Goal: Task Accomplishment & Management: Complete application form

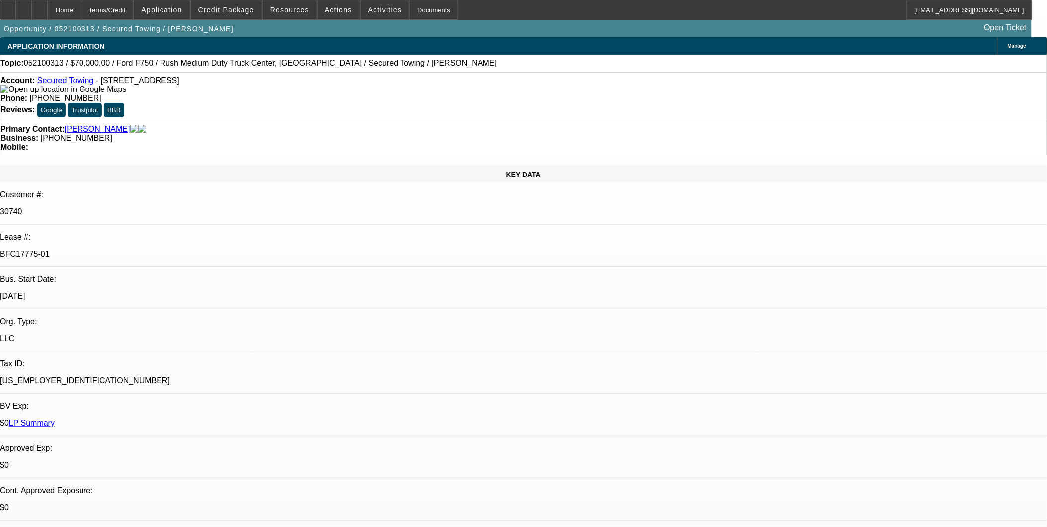
select select "0"
select select "2"
select select "0.1"
select select "0"
select select "2"
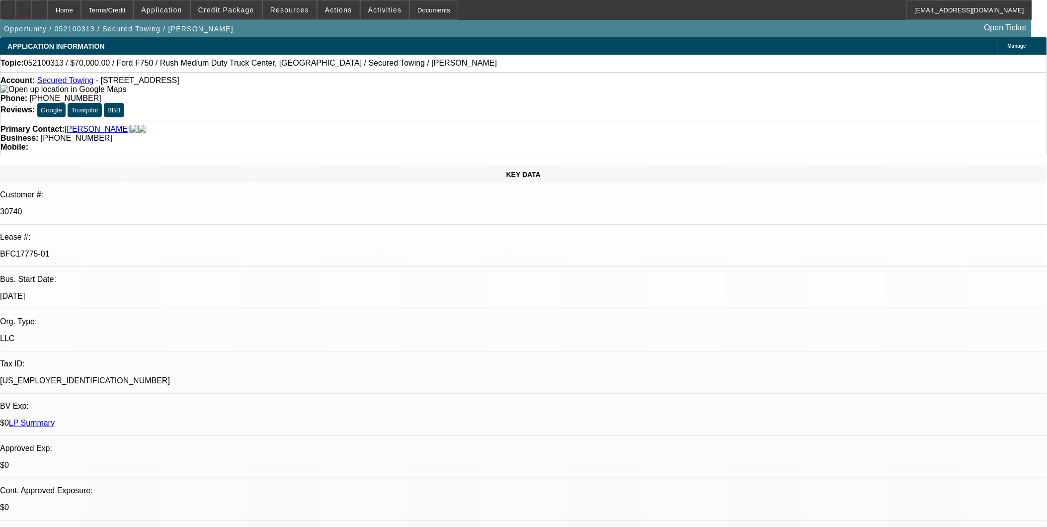
select select "0.1"
select select "0"
select select "2"
select select "0.1"
select select "0"
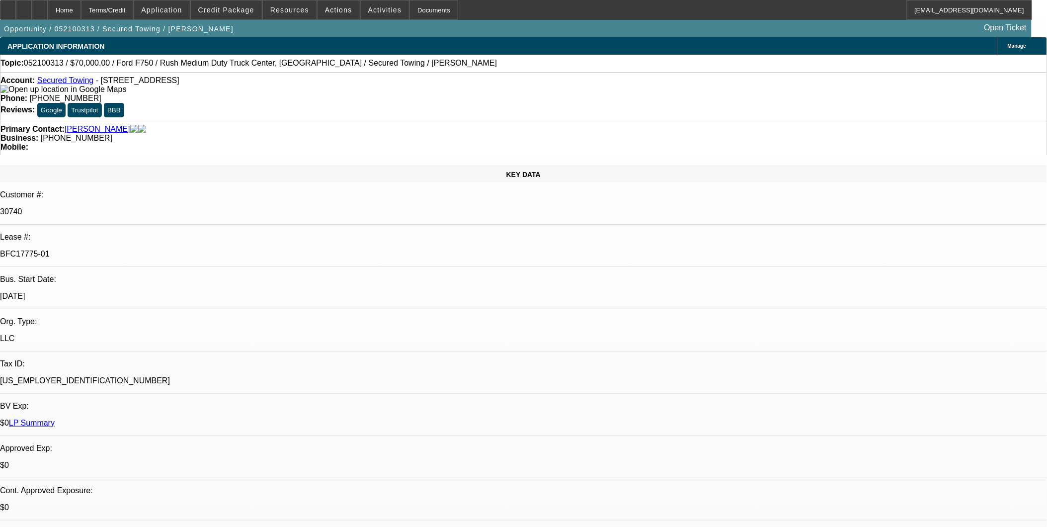
select select "2"
select select "0.1"
select select "1"
select select "2"
select select "4"
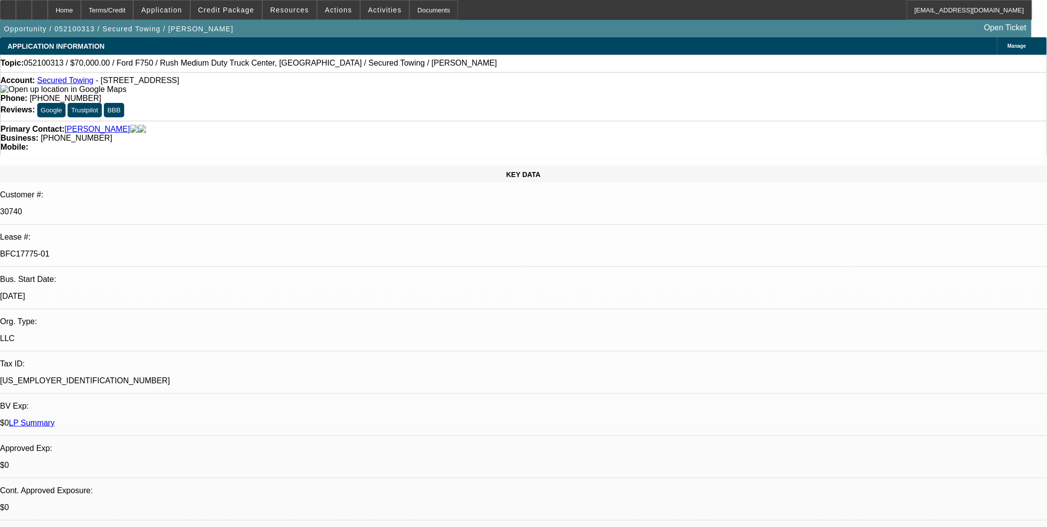
select select "1"
select select "2"
select select "4"
select select "1"
select select "2"
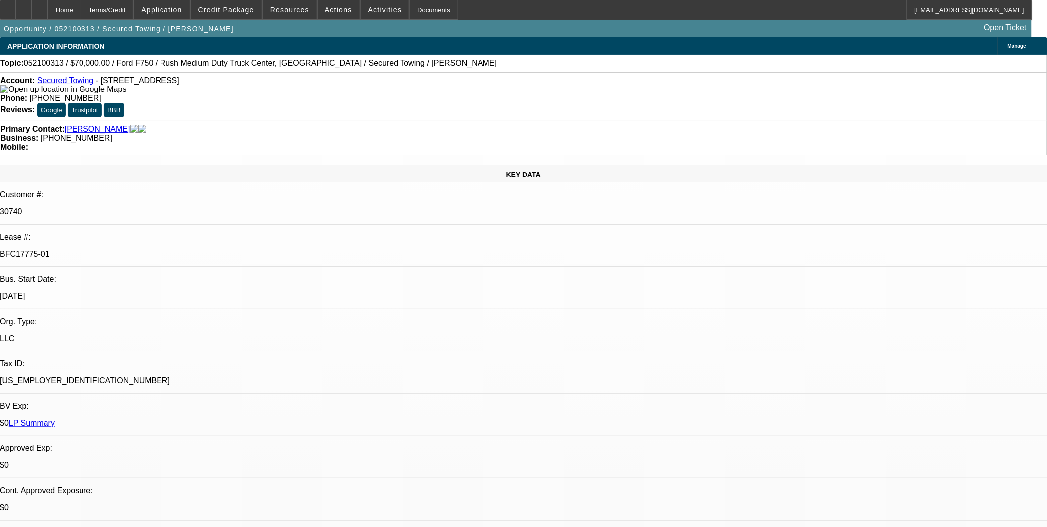
select select "4"
select select "1"
select select "2"
select select "4"
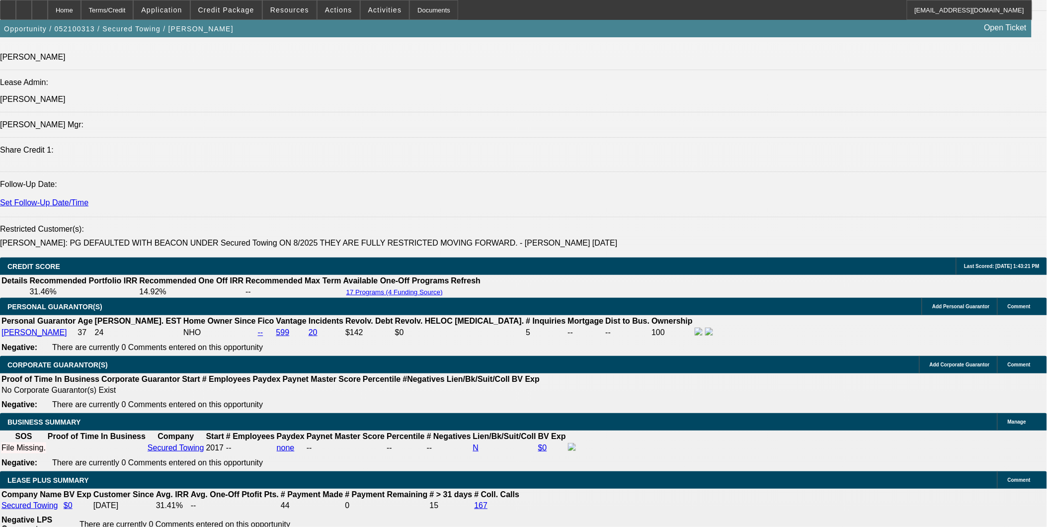
scroll to position [1491, 0]
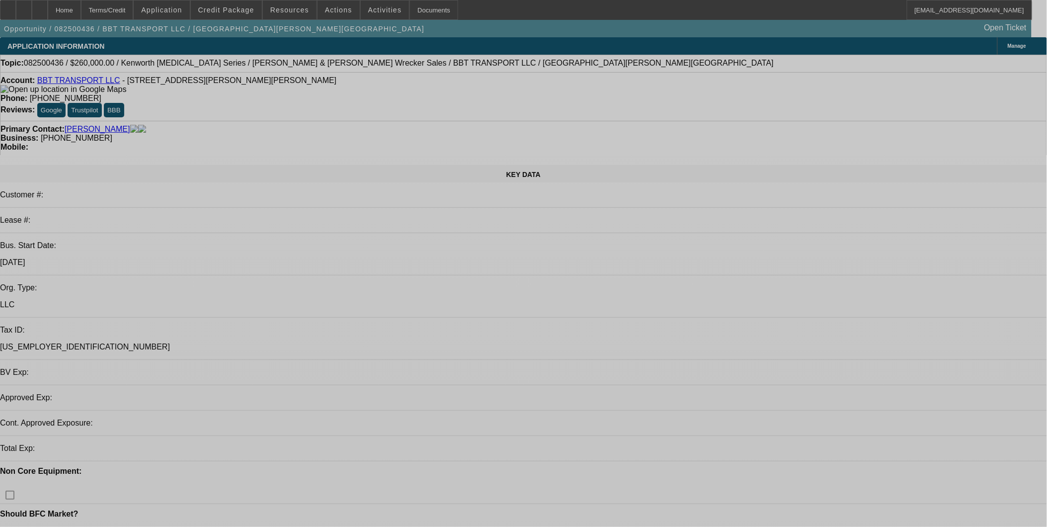
select select "0"
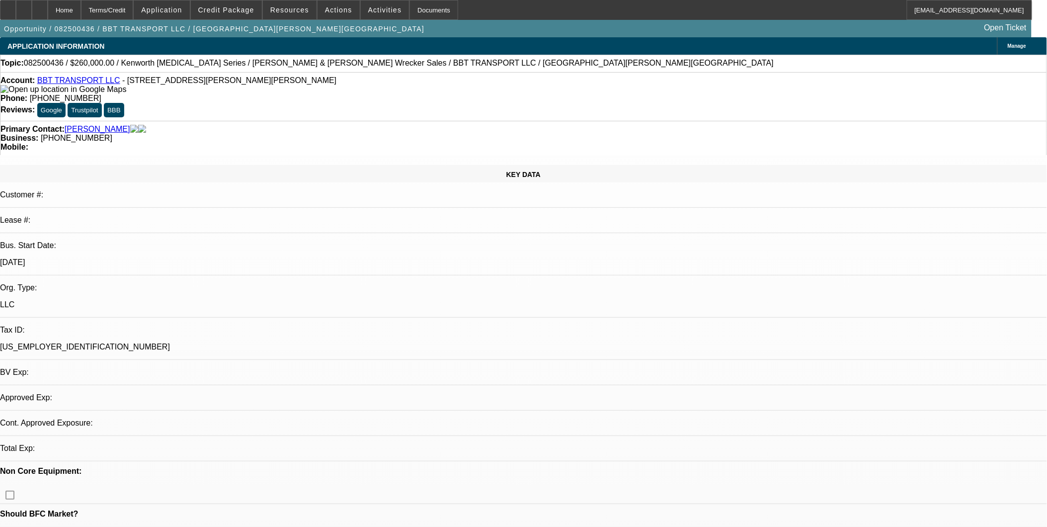
select select "2"
select select "0"
select select "1"
select select "2"
select select "6"
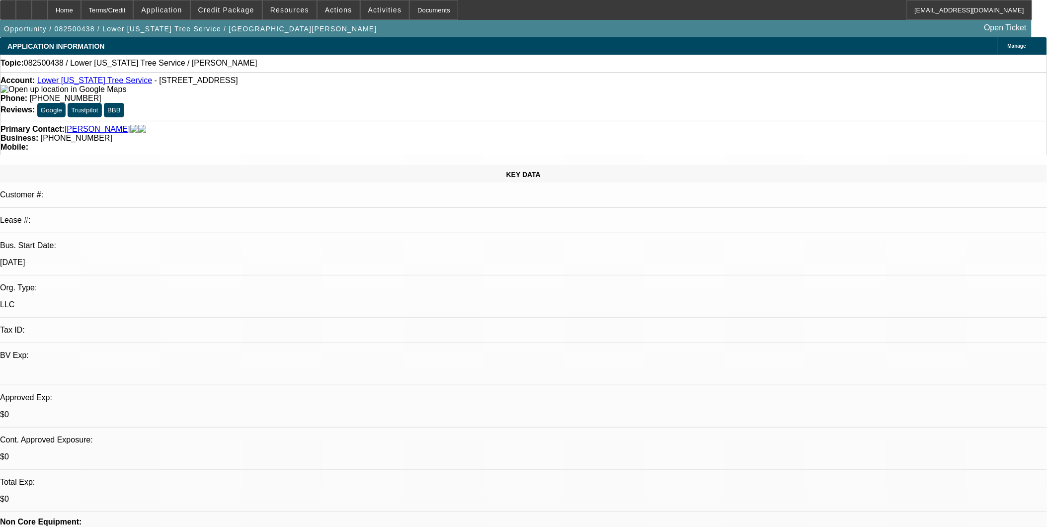
select select "0"
select select "2"
select select "0.1"
select select "4"
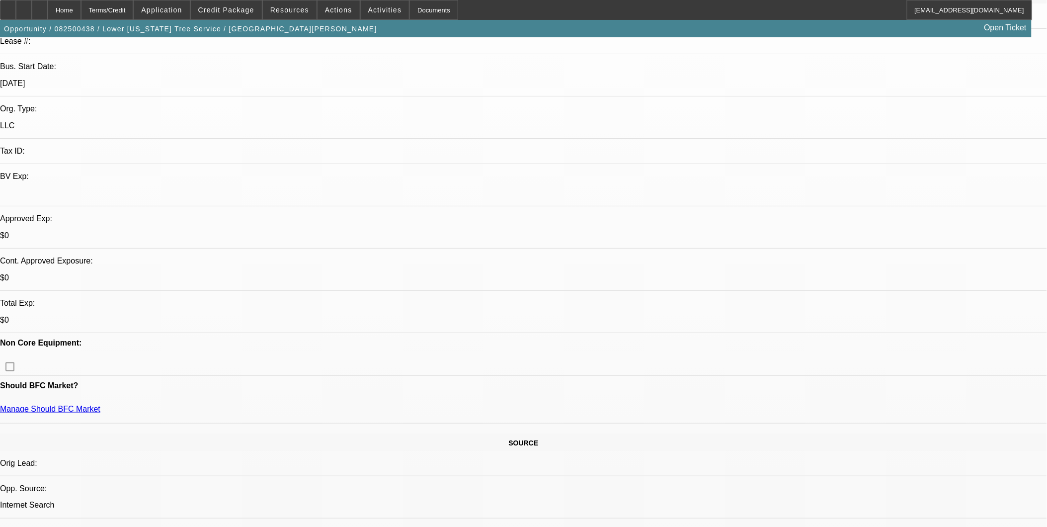
scroll to position [165, 0]
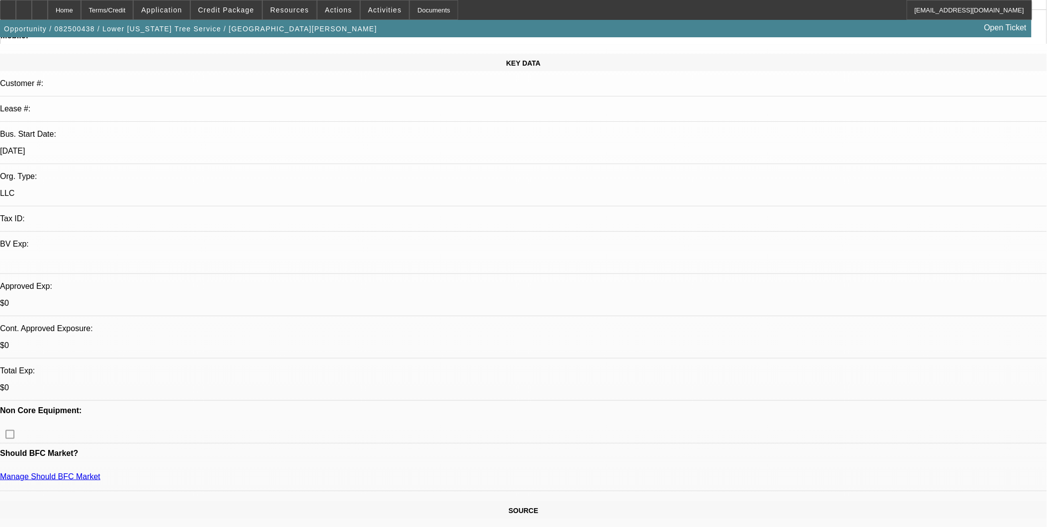
scroll to position [110, 0]
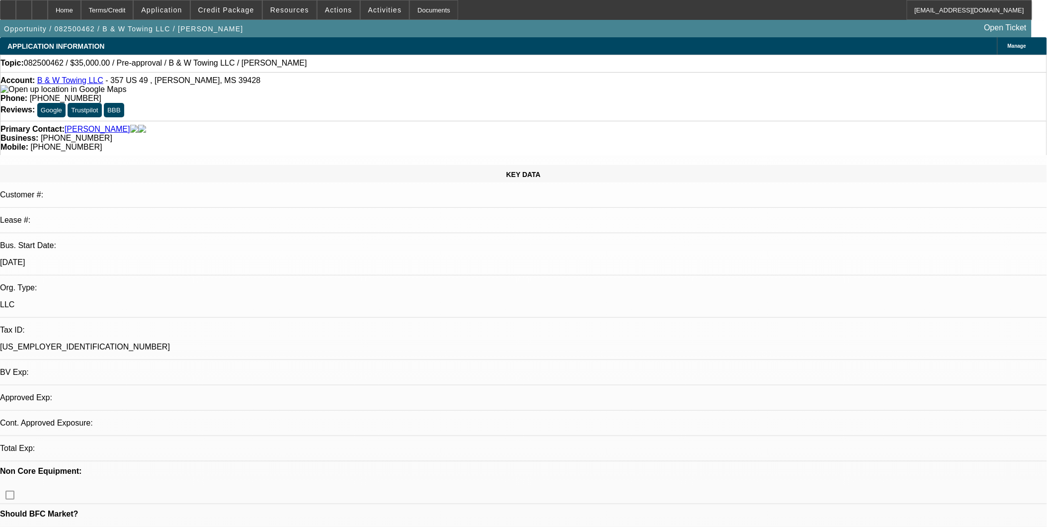
select select "0"
select select "2"
select select "0.1"
select select "1"
select select "2"
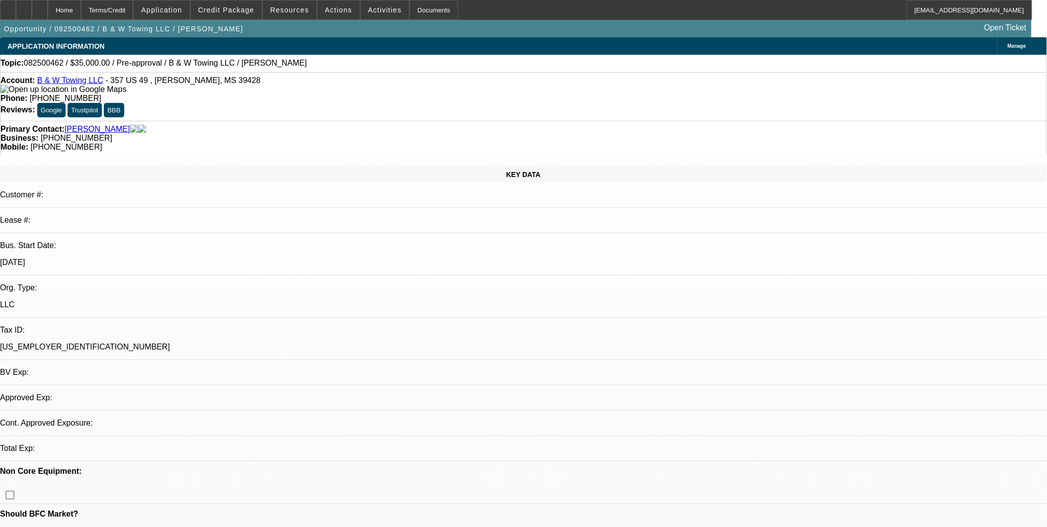
select select "4"
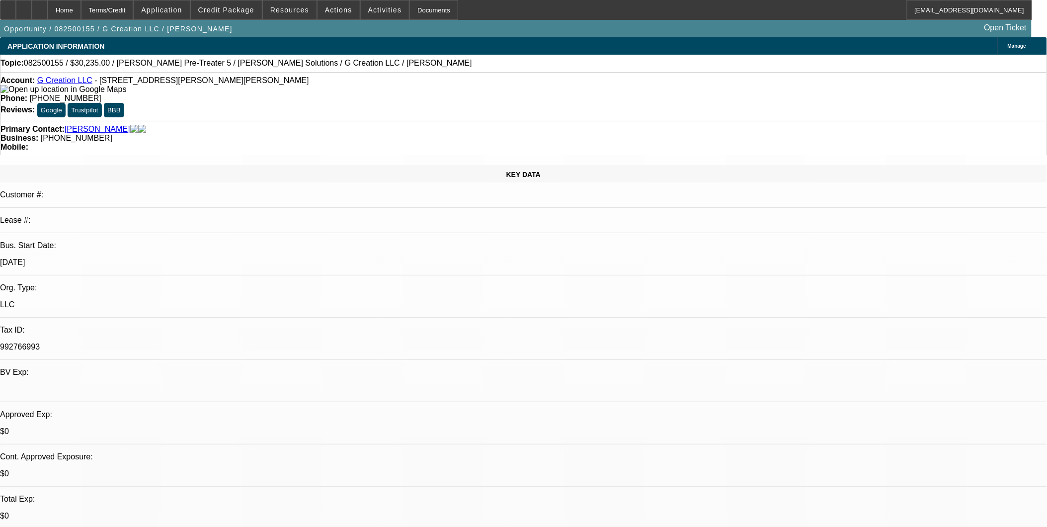
select select "0"
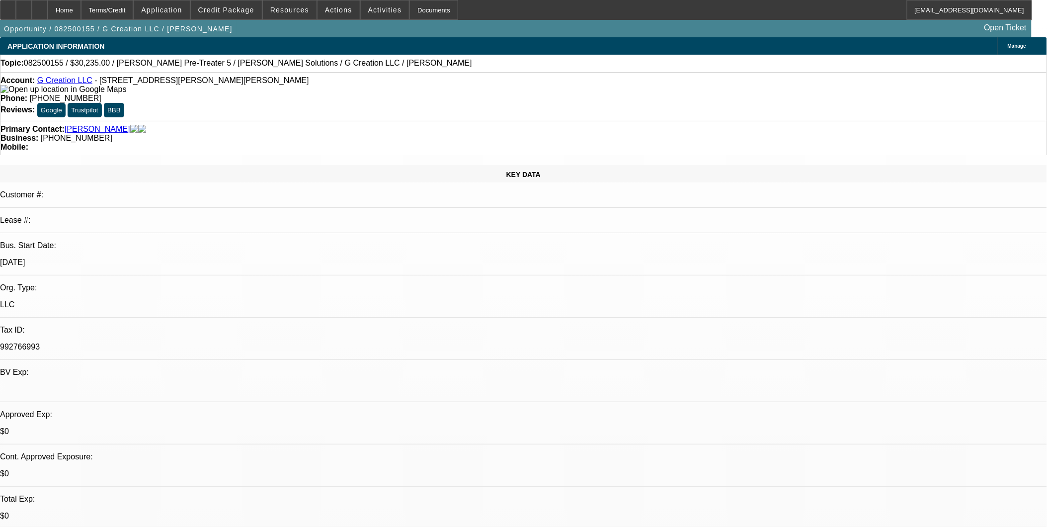
select select "0"
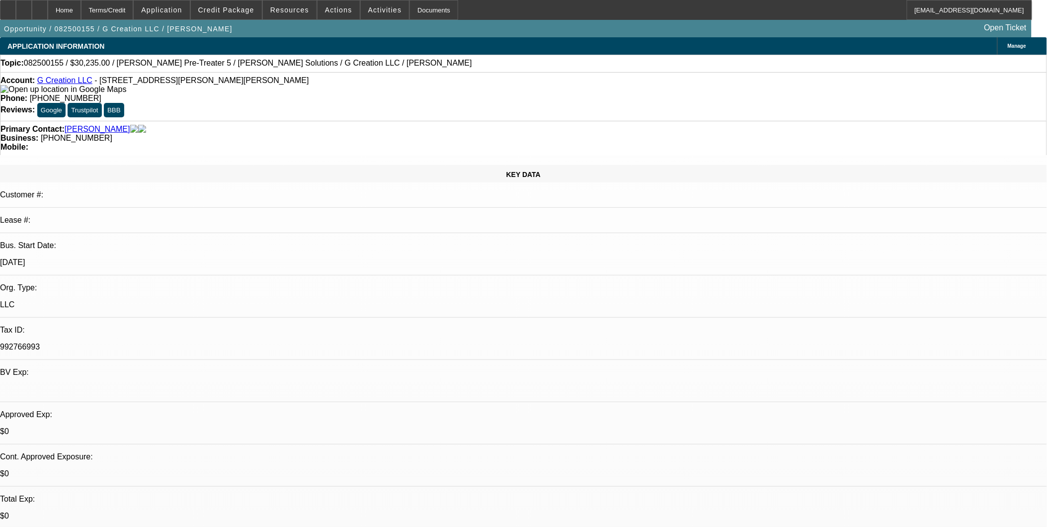
select select "0"
select select "1"
select select "6"
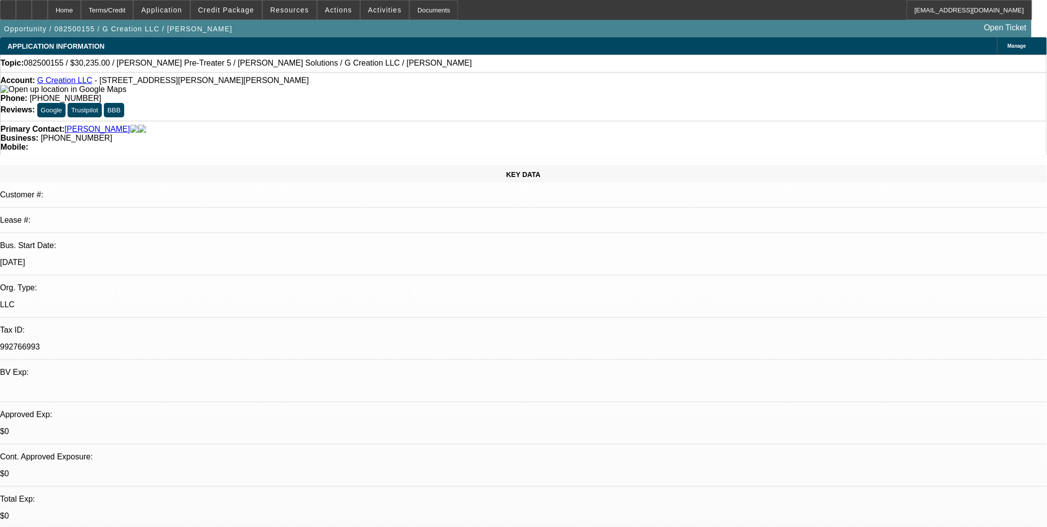
select select "1"
select select "6"
select select "1"
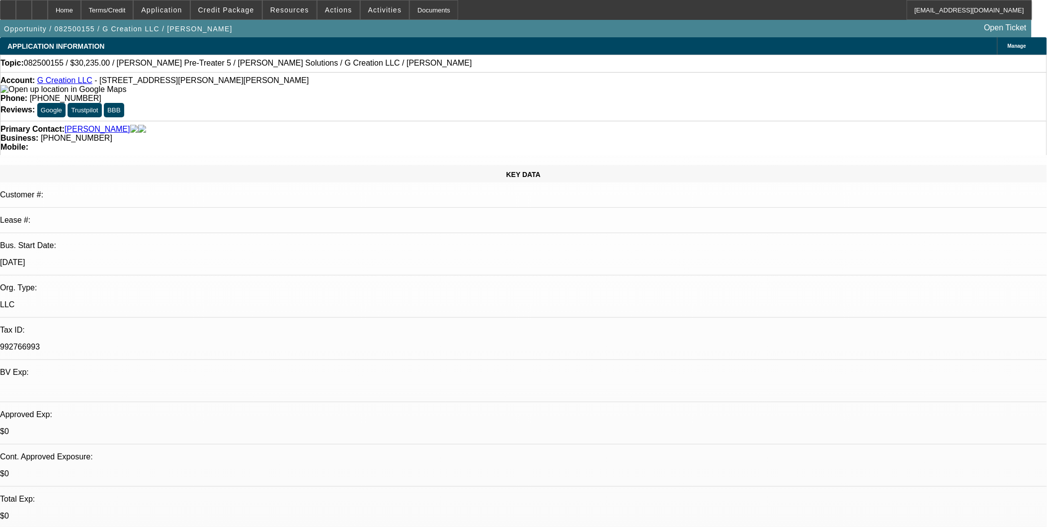
select select "6"
select select "1"
select select "6"
